Goal: Task Accomplishment & Management: Use online tool/utility

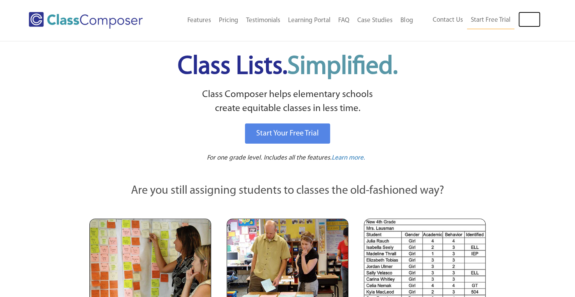
click at [523, 21] on link "Log In" at bounding box center [529, 20] width 22 height 16
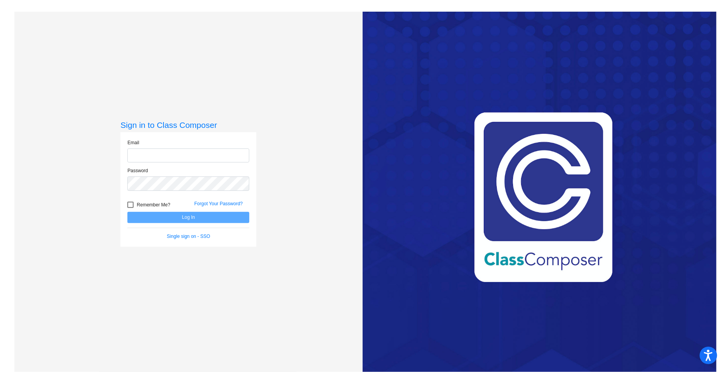
type input "dhillman@seasidek12.org"
click at [178, 214] on button "Log In" at bounding box center [188, 217] width 122 height 11
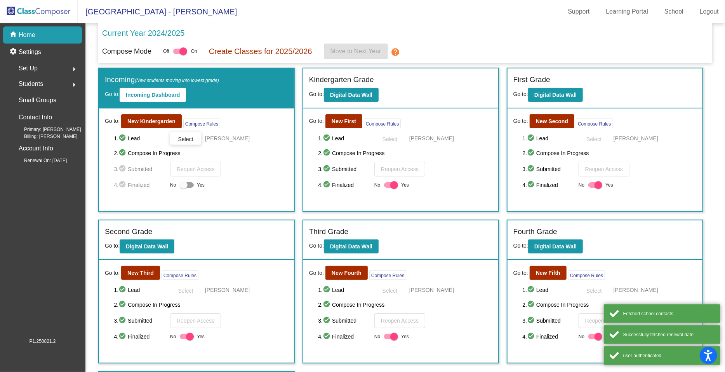
scroll to position [37, 0]
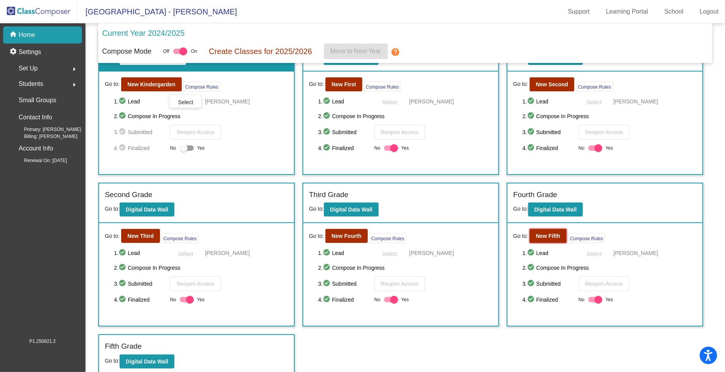
click at [546, 235] on b "New Fifth" at bounding box center [548, 236] width 24 height 6
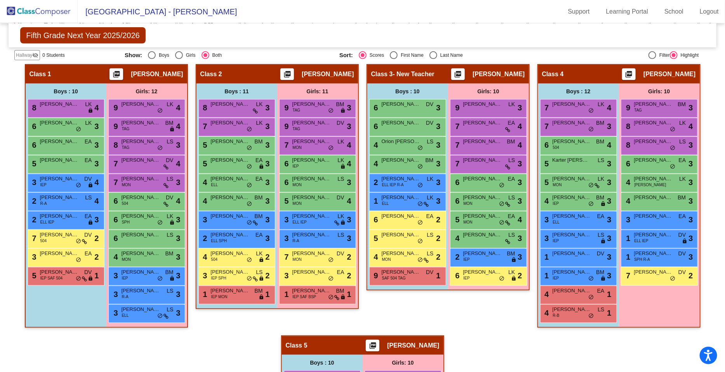
scroll to position [173, 0]
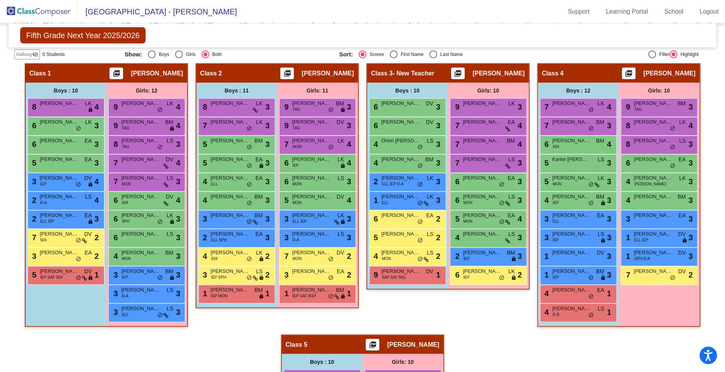
click at [574, 313] on div "4 Brady Hoggard R-B LS lock do_not_disturb_alt 1" at bounding box center [578, 312] width 74 height 16
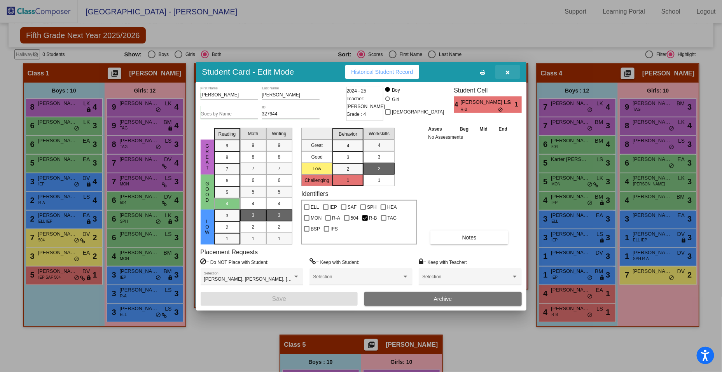
click at [507, 71] on icon "button" at bounding box center [507, 72] width 4 height 5
